Goal: Entertainment & Leisure: Browse casually

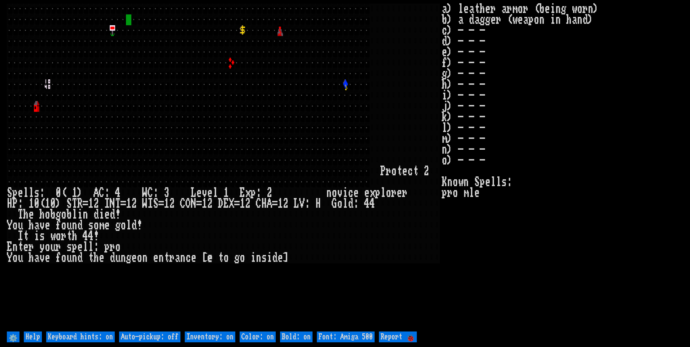
click at [156, 338] on off "Auto-pickup: off" at bounding box center [149, 337] width 61 height 11
type off "Auto-pickup: on"
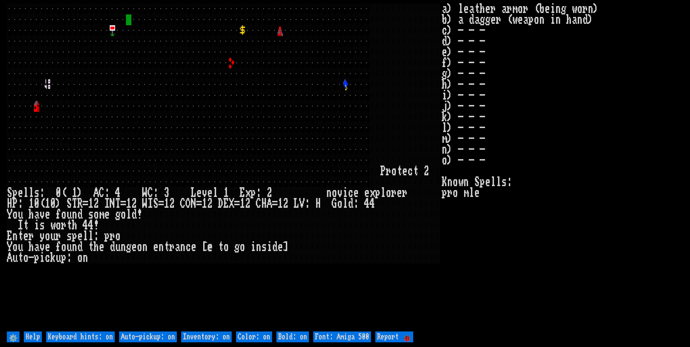
click at [211, 335] on on "Inventory: on" at bounding box center [206, 337] width 51 height 11
type on "Inventory: off"
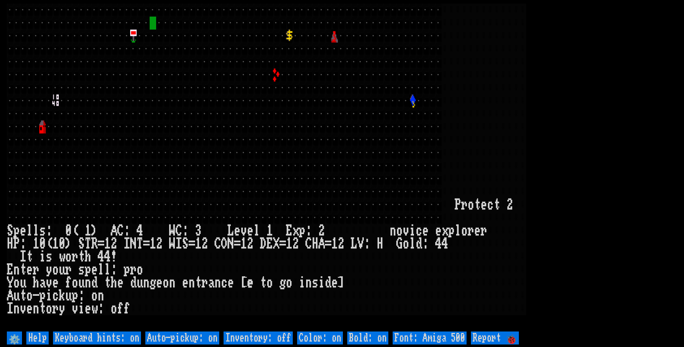
click at [452, 339] on 500 "Font: Amiga 500" at bounding box center [430, 338] width 74 height 13
type 500 "Font: Amiga 1200"
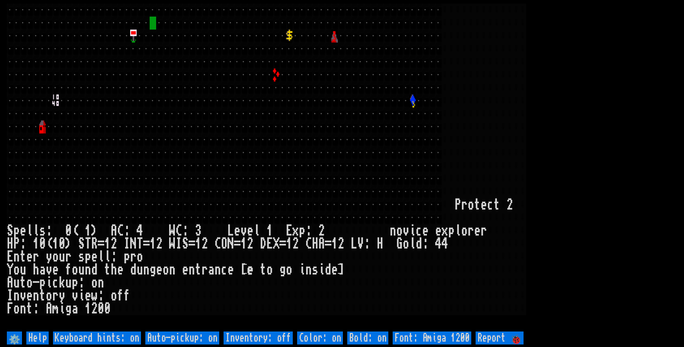
click at [606, 141] on larn at bounding box center [342, 167] width 671 height 326
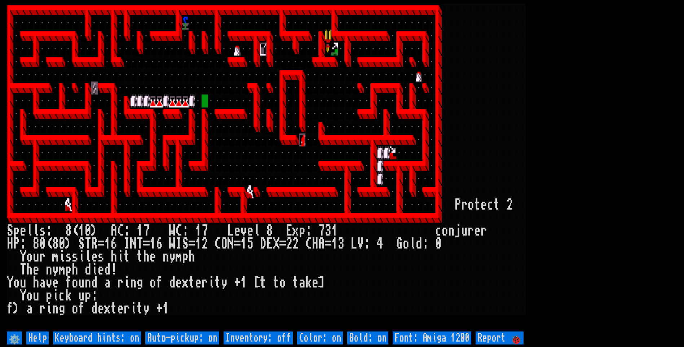
click at [202, 335] on off "Auto-pickup: on" at bounding box center [182, 338] width 74 height 13
type off "Auto-pickup: off"
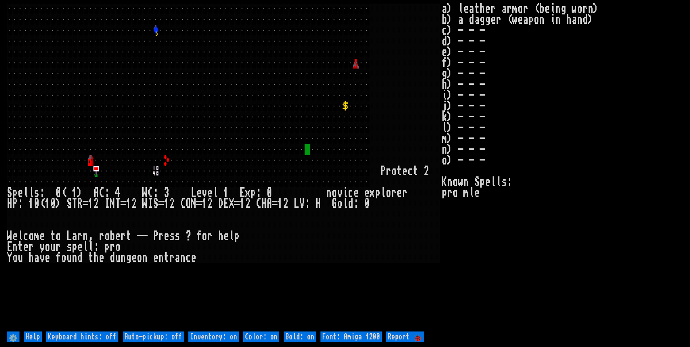
click at [179, 331] on help "⚙️ Help Keyboard hints: off Auto-pickup: off Inventory: on Color: on Bold: on F…" at bounding box center [345, 337] width 676 height 14
click at [207, 336] on on "Inventory: on" at bounding box center [213, 337] width 51 height 11
type on "Inventory: off"
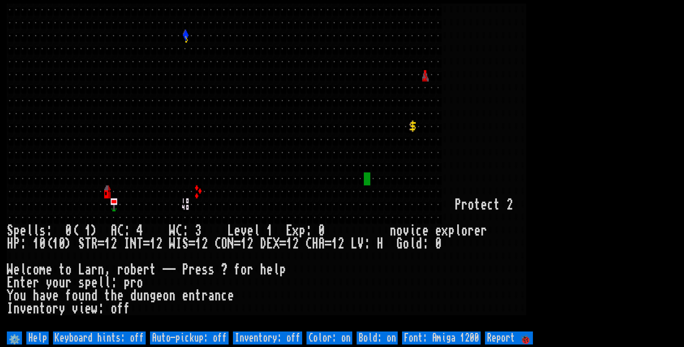
click at [178, 335] on off "Auto-pickup: off" at bounding box center [189, 338] width 79 height 13
type off "Auto-pickup: on"
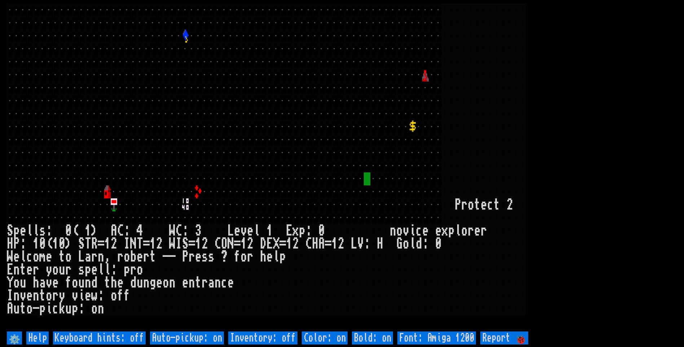
click at [603, 141] on larn at bounding box center [342, 167] width 671 height 326
